Goal: Participate in discussion: Engage in conversation with other users on a specific topic

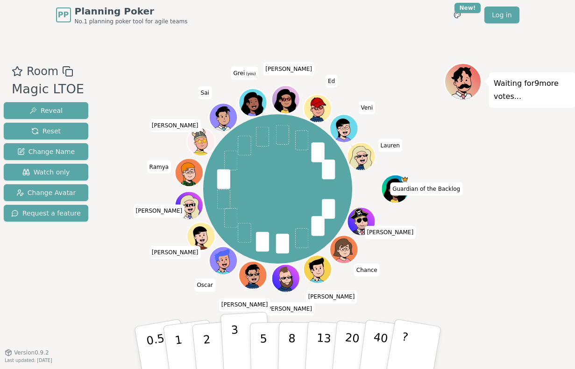
click at [242, 339] on button "3" at bounding box center [245, 348] width 51 height 73
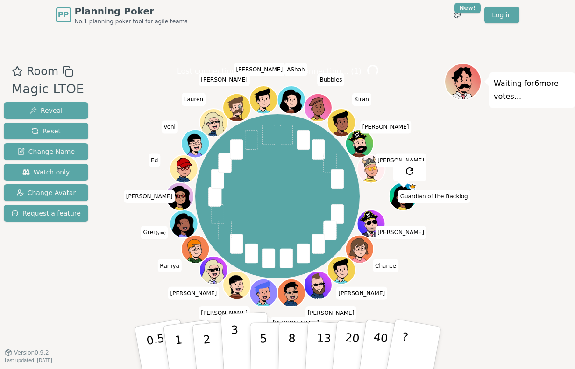
click at [237, 339] on p "3" at bounding box center [235, 349] width 10 height 51
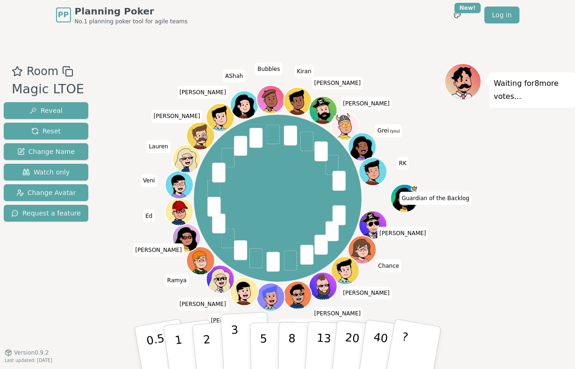
click at [242, 342] on button "3" at bounding box center [245, 348] width 51 height 73
click at [385, 35] on div "Room Magic LTOE Reveal Reset Change Name Watch only Change Avatar Request a fea…" at bounding box center [287, 191] width 575 height 323
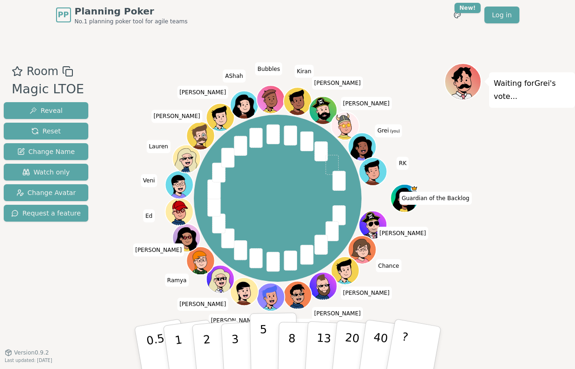
click at [265, 340] on p "5" at bounding box center [263, 348] width 8 height 50
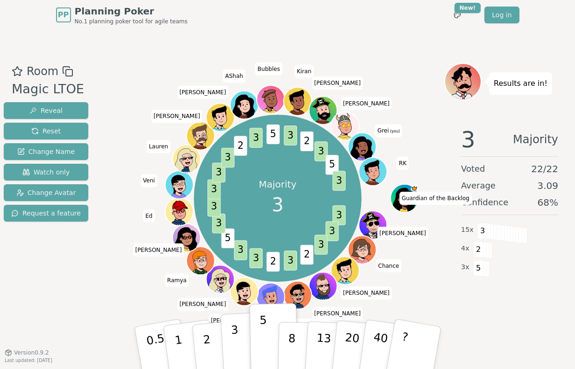
click at [234, 338] on p "3" at bounding box center [235, 349] width 10 height 51
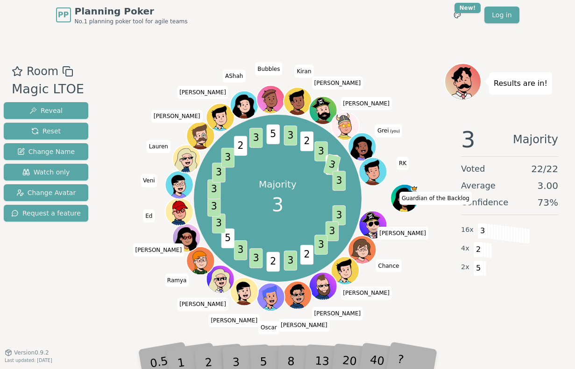
click at [383, 55] on div "Room Magic LTOE Reveal Reset Change Name Watch only Change Avatar Request a fea…" at bounding box center [287, 191] width 575 height 323
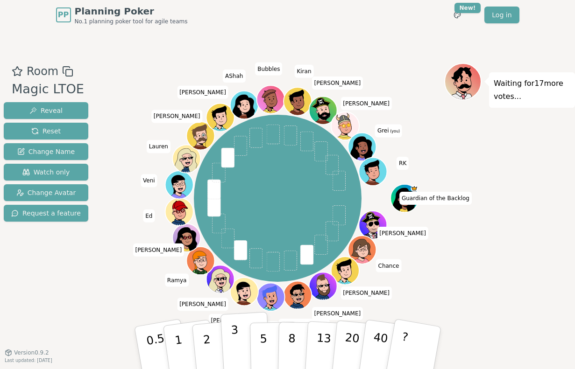
click at [237, 341] on p "3" at bounding box center [235, 349] width 10 height 51
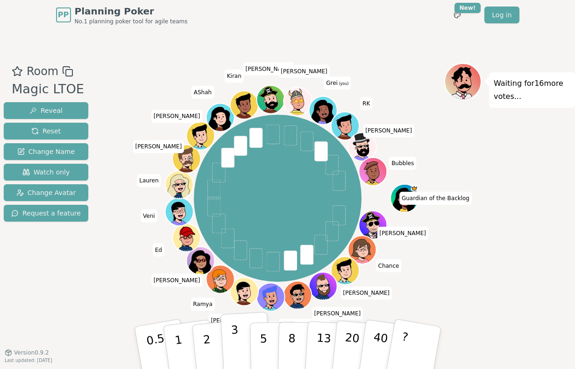
click at [235, 347] on p "3" at bounding box center [235, 349] width 10 height 51
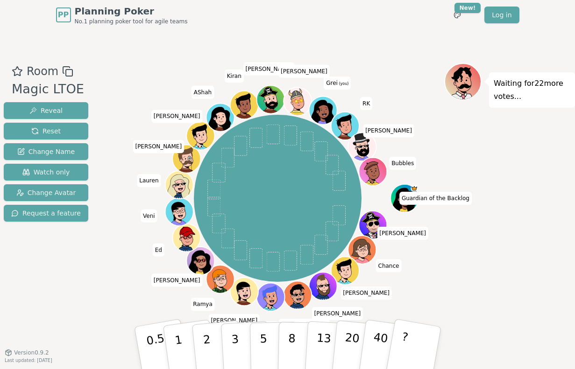
click at [370, 33] on div "Room Magic LTOE Reveal Reset Change Name Watch only Change Avatar Request a fea…" at bounding box center [287, 191] width 575 height 323
click at [387, 55] on div "Room Magic LTOE Reveal Reset Change Name Watch only Change Avatar Request a fea…" at bounding box center [287, 191] width 575 height 323
click at [232, 341] on p "3" at bounding box center [235, 349] width 10 height 51
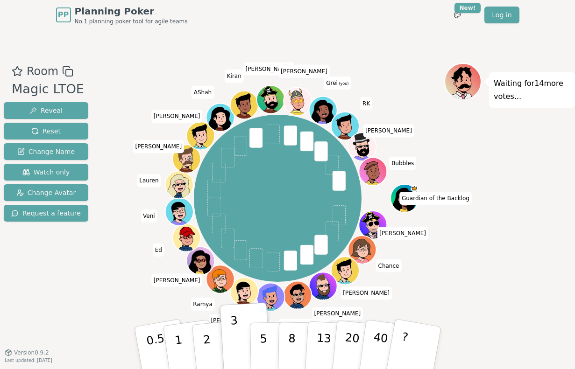
click at [397, 52] on div "Room Magic LTOE Reveal Reset Change Name Watch only Change Avatar Request a fea…" at bounding box center [287, 191] width 575 height 323
